Goal: Information Seeking & Learning: Learn about a topic

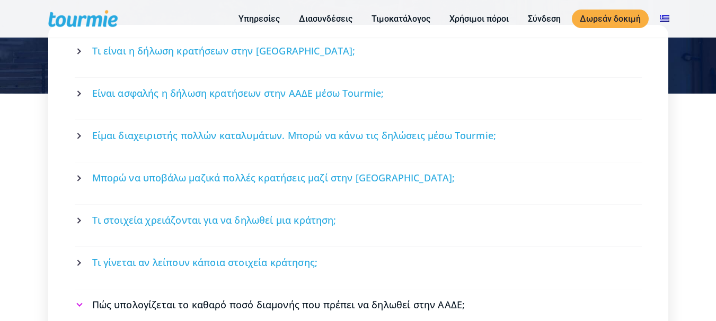
scroll to position [2249, 0]
click at [311, 92] on span "Είναι ασφαλής η δήλωση κρατήσεων στην ΑΑΔΕ μέσω Tourmie;" at bounding box center [238, 93] width 292 height 13
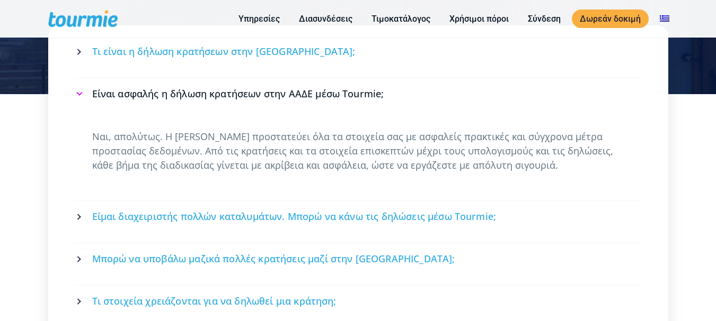
click at [323, 261] on span "Μπορώ να υποβάλω μαζικά πολλές κρατήσεις μαζί στην [GEOGRAPHIC_DATA];" at bounding box center [273, 259] width 363 height 13
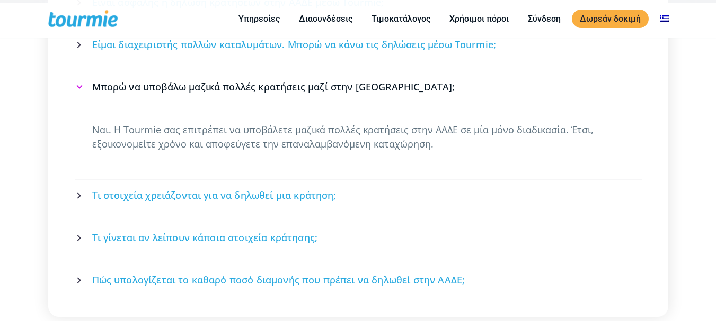
scroll to position [2355, 0]
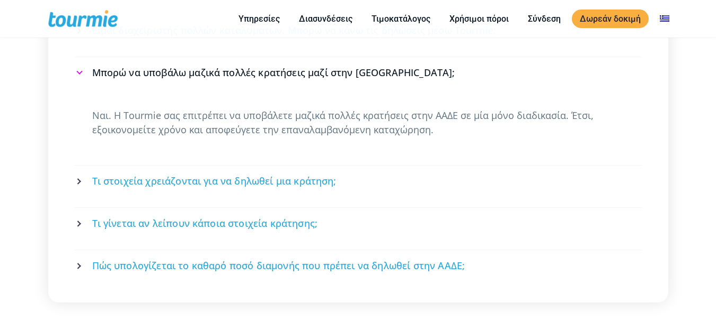
click at [288, 185] on span "Τι στοιχεία χρειάζονται για να δηλωθεί μια κράτηση;" at bounding box center [214, 181] width 244 height 13
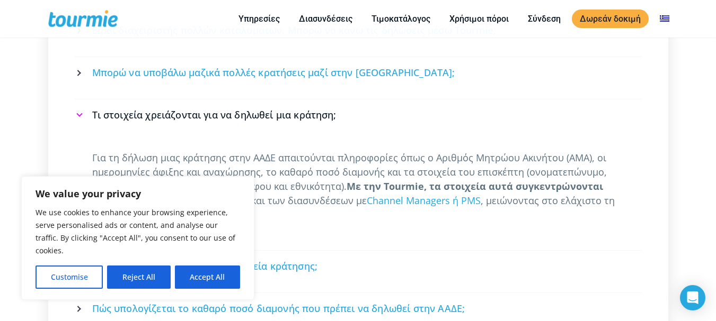
click at [211, 277] on button "Accept All" at bounding box center [207, 277] width 65 height 23
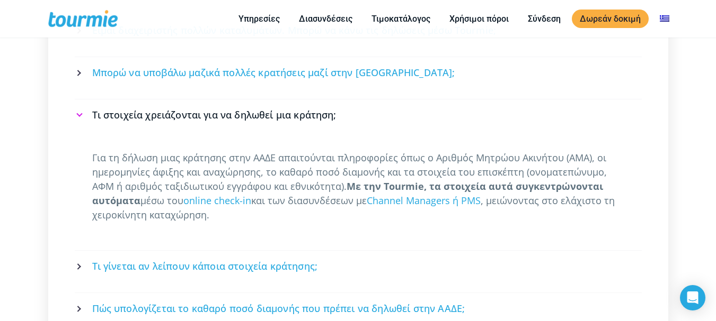
checkbox input "true"
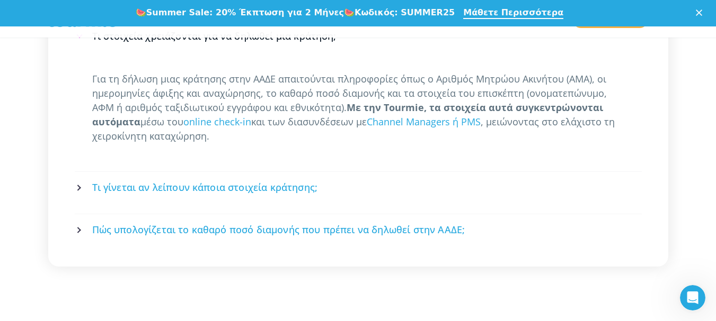
scroll to position [2461, 0]
click at [292, 233] on span "Πώς υπολογίζεται το καθαρό ποσό διαμονής που πρέπει να δηλωθεί στην ΑΑΔΕ;" at bounding box center [278, 229] width 373 height 13
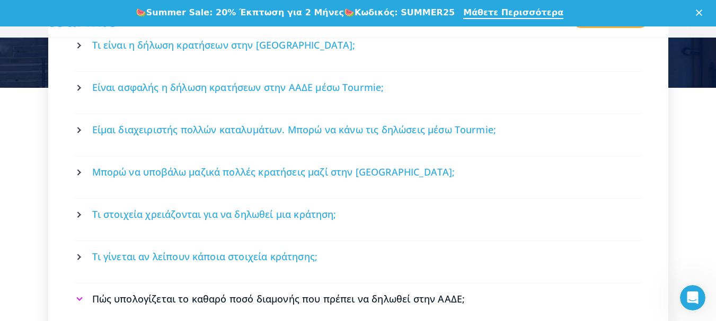
scroll to position [2283, 0]
click at [267, 92] on span "Είναι ασφαλής η δήλωση κρατήσεων στην ΑΑΔΕ μέσω Tourmie;" at bounding box center [238, 87] width 292 height 13
